Goal: Information Seeking & Learning: Learn about a topic

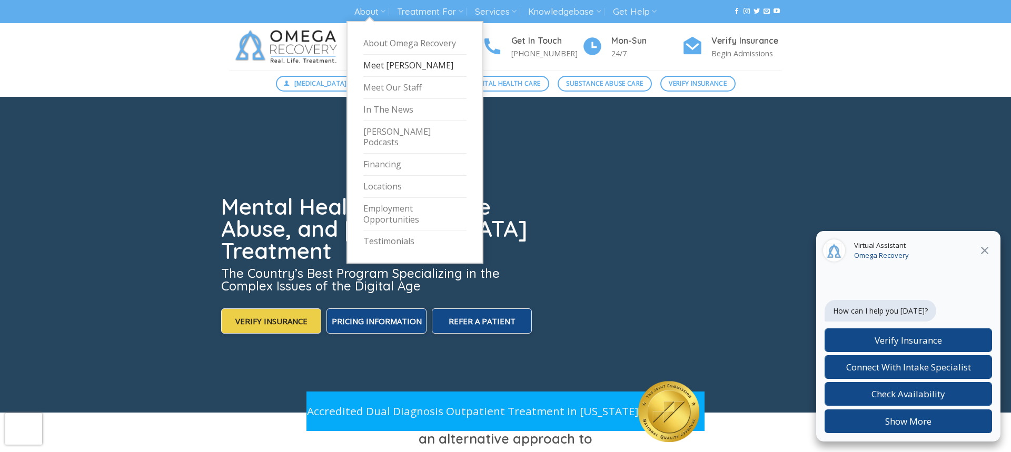
click at [399, 62] on link "Meet [PERSON_NAME]" at bounding box center [414, 66] width 103 height 22
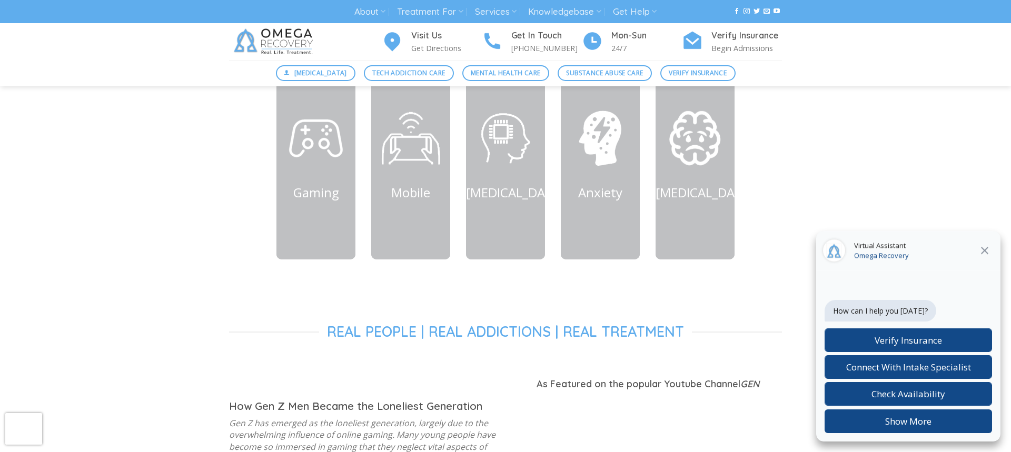
scroll to position [527, 0]
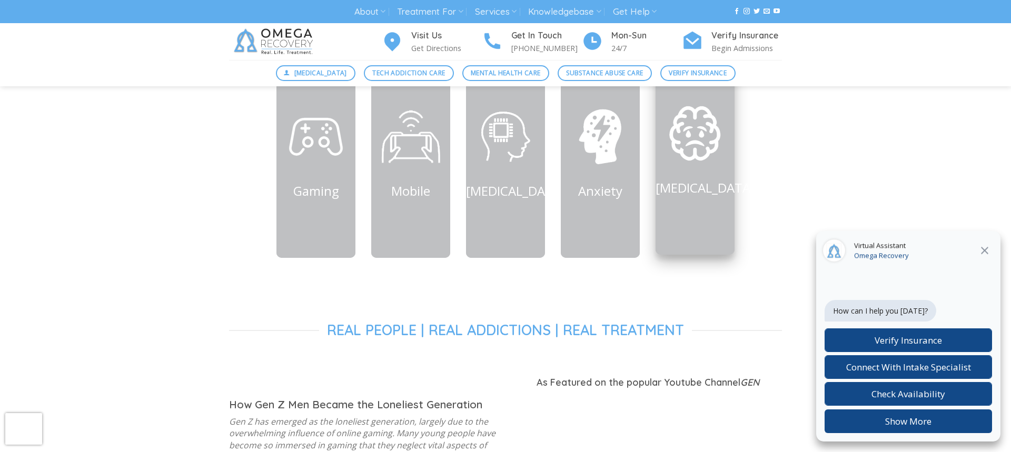
click at [694, 146] on img at bounding box center [695, 133] width 63 height 63
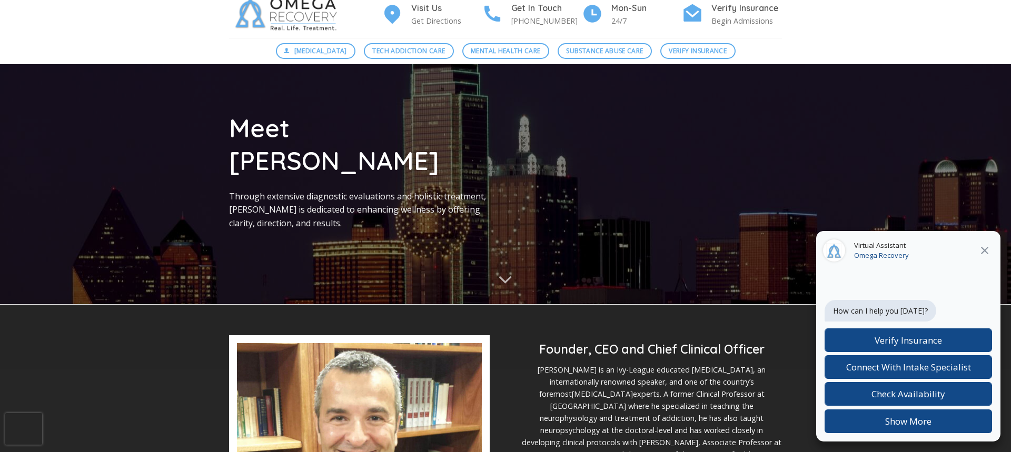
scroll to position [31, 0]
